Goal: Navigation & Orientation: Go to known website

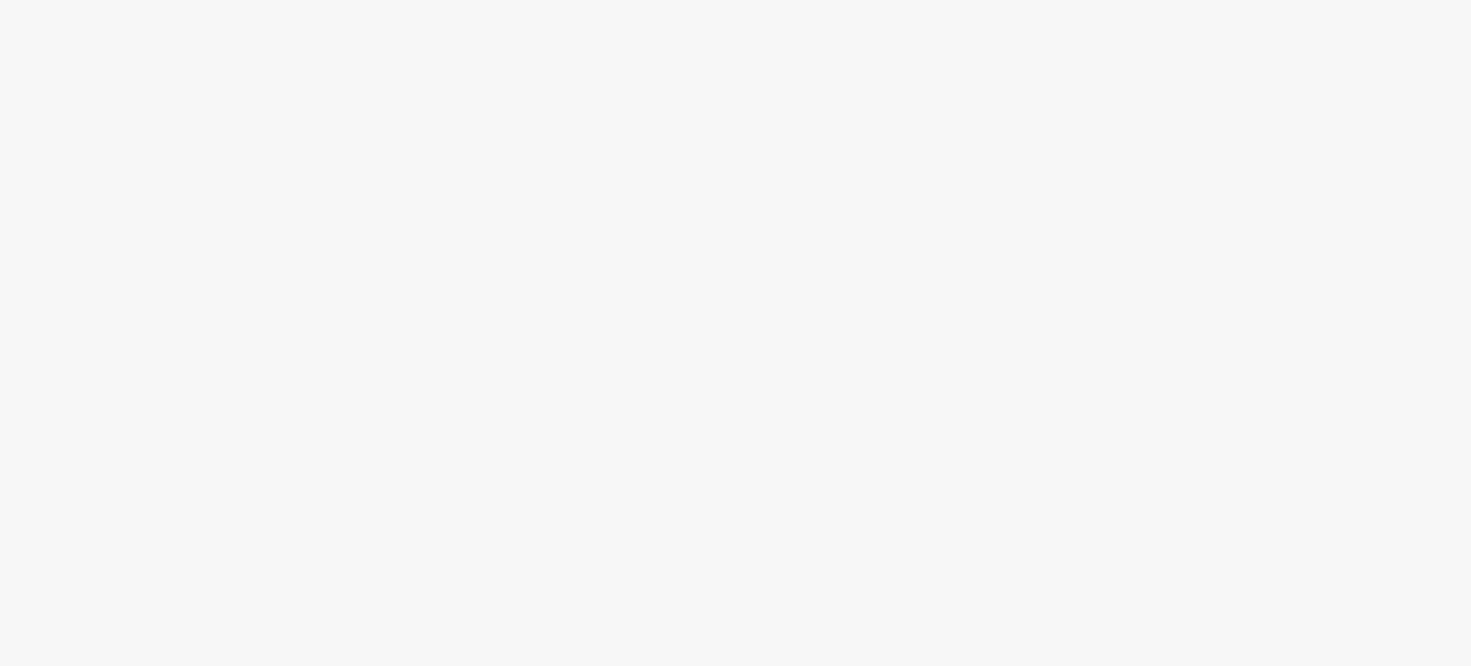
click at [556, 263] on div at bounding box center [735, 367] width 1471 height 597
